Goal: Navigation & Orientation: Find specific page/section

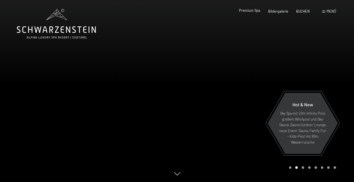
click at [257, 12] on span "Premium Spa" at bounding box center [249, 10] width 21 height 4
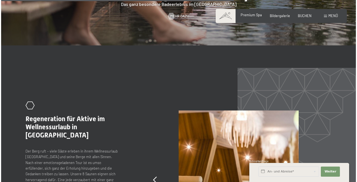
scroll to position [1783, 0]
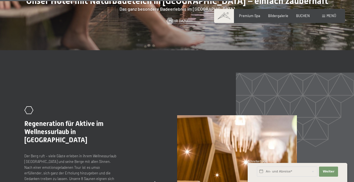
click at [327, 17] on span "Menü" at bounding box center [332, 15] width 10 height 4
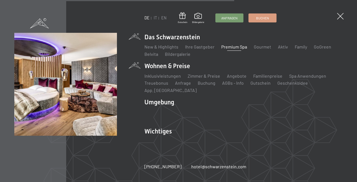
click at [174, 69] on li "Wohnen & Preise Inklusivleistungen Zimmer & Preise Liste Angebote Liste Familie…" at bounding box center [243, 78] width 198 height 32
click at [191, 78] on link "Zimmer & Preise" at bounding box center [203, 75] width 32 height 5
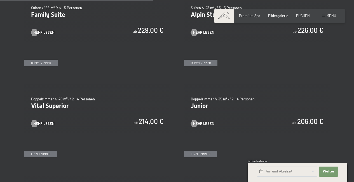
scroll to position [610, 0]
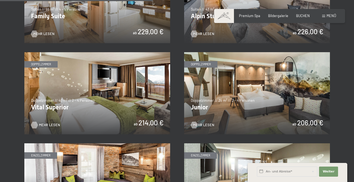
click at [44, 122] on span "Mehr Lesen" at bounding box center [49, 124] width 21 height 5
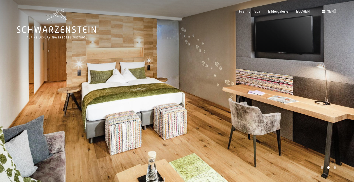
click at [325, 12] on span at bounding box center [323, 11] width 3 height 3
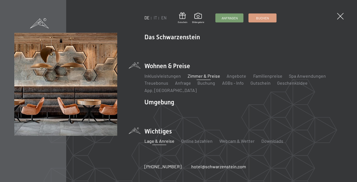
click at [165, 139] on link "Lage & Anreise" at bounding box center [159, 140] width 30 height 5
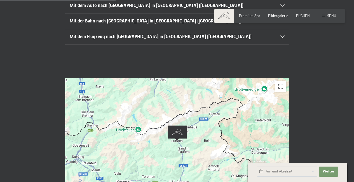
scroll to position [159, 0]
